Goal: Task Accomplishment & Management: Manage account settings

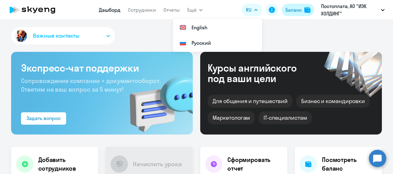
click at [304, 10] on button "Баланс" at bounding box center [298, 10] width 32 height 12
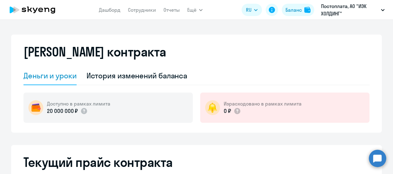
select select "english_adult_not_native_speaker"
click at [30, 6] on icon at bounding box center [32, 9] width 54 height 15
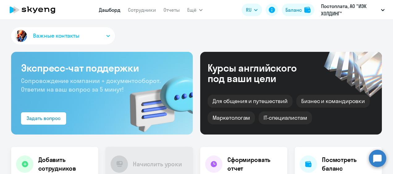
click at [374, 151] on body "Дашборд Сотрудники Отчеты Ещё Документооборот Все продукты Дашборд Сотрудники О…" at bounding box center [196, 87] width 393 height 174
drag, startPoint x: 374, startPoint y: 151, endPoint x: 376, endPoint y: 154, distance: 3.5
click at [376, 154] on circle at bounding box center [377, 158] width 17 height 17
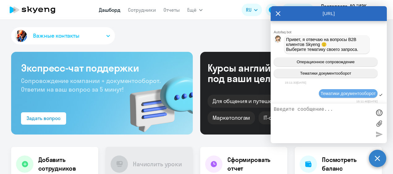
scroll to position [3921, 0]
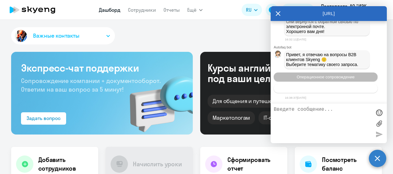
click at [328, 87] on span "Тематики документооборот" at bounding box center [325, 88] width 51 height 5
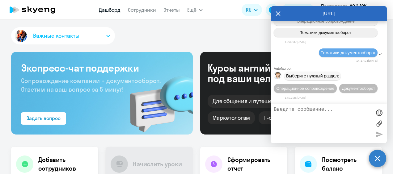
scroll to position [3989, 0]
click at [342, 89] on span "Документооборот" at bounding box center [358, 88] width 33 height 5
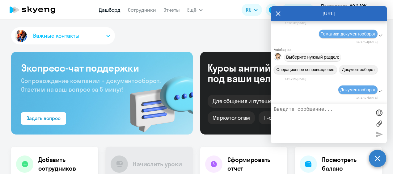
scroll to position [4090, 0]
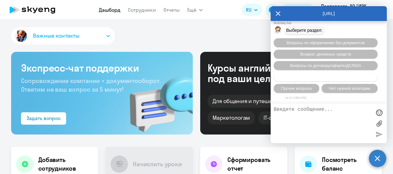
click at [337, 77] on span "Запросить уставные документы / заполнение анкеты" at bounding box center [325, 77] width 99 height 5
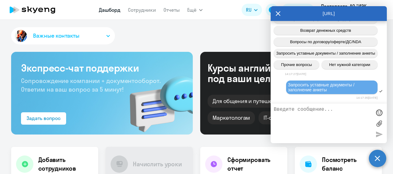
scroll to position [4114, 0]
click at [279, 14] on icon at bounding box center [278, 13] width 5 height 5
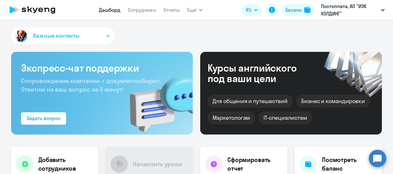
click at [374, 156] on circle at bounding box center [377, 158] width 17 height 17
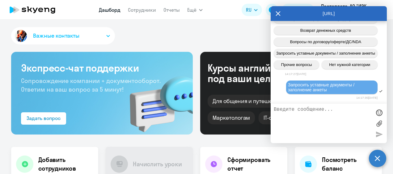
scroll to position [4052, 0]
